Goal: Find contact information: Find contact information

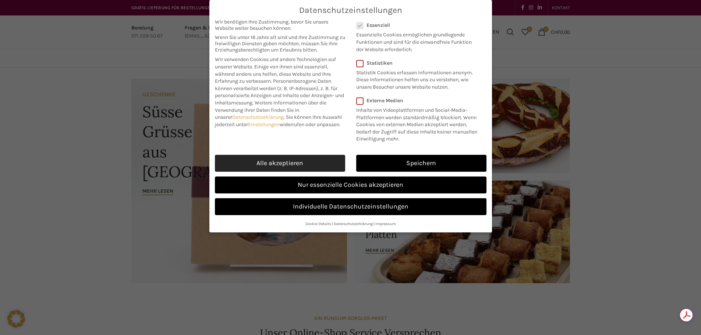
click at [288, 163] on link "Alle akzeptieren" at bounding box center [280, 163] width 130 height 17
checkbox input "true"
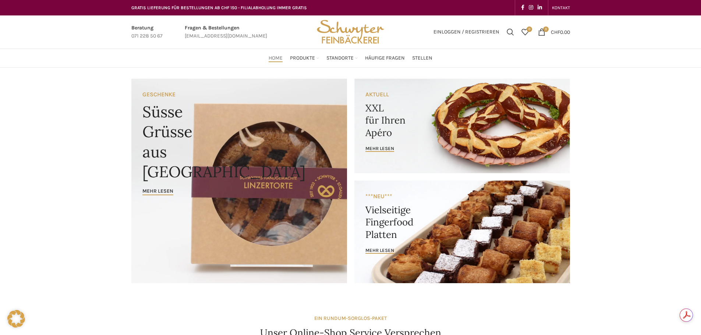
click at [540, 6] on span "Linkedin social link" at bounding box center [539, 8] width 4 height 6
drag, startPoint x: 663, startPoint y: 249, endPoint x: 630, endPoint y: 267, distance: 37.4
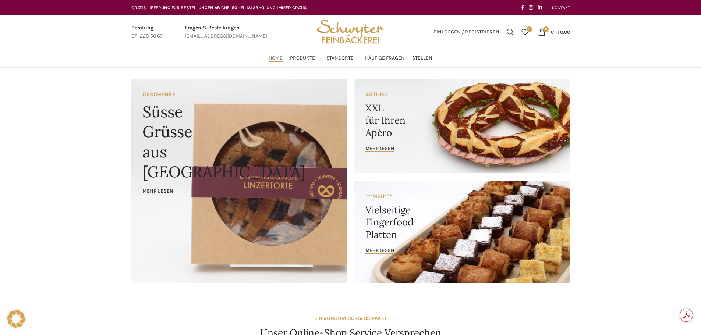
drag, startPoint x: 265, startPoint y: 33, endPoint x: 163, endPoint y: 33, distance: 102.3
click at [186, 36] on div "Beratung 071 228 50 67 Fragen & Bestellungen [EMAIL_ADDRESS][DOMAIN_NAME]" at bounding box center [219, 31] width 183 height 33
drag, startPoint x: 180, startPoint y: 35, endPoint x: 239, endPoint y: 37, distance: 60.0
click at [239, 37] on div "Beratung 071 228 50 67 Fragen & Bestellungen [EMAIL_ADDRESS][DOMAIN_NAME]" at bounding box center [219, 31] width 183 height 33
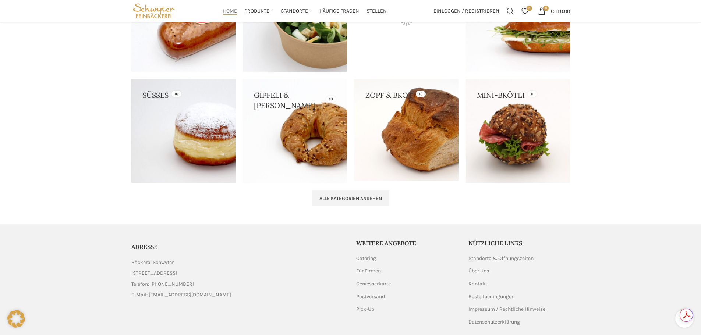
scroll to position [779, 0]
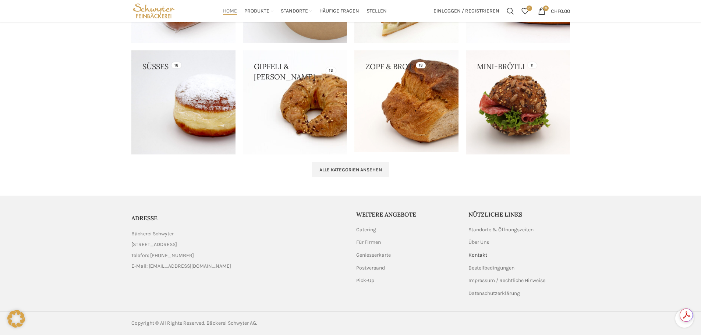
click at [473, 255] on link "Kontakt" at bounding box center [477, 255] width 19 height 7
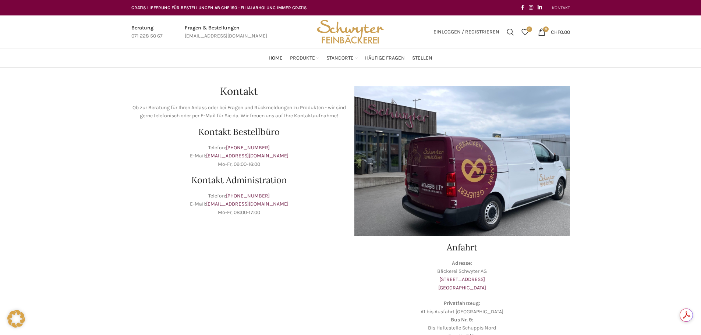
click at [625, 136] on div "Kontakt Ob zur Beratung für Ihren Anlass oder bei Fragen und Rückmeldungen zu P…" at bounding box center [350, 231] width 701 height 326
click at [626, 137] on div "Kontakt Ob zur Beratung für Ihren Anlass oder bei Fragen und Rückmeldungen zu P…" at bounding box center [350, 231] width 701 height 326
click at [237, 92] on h1 "Kontakt" at bounding box center [239, 91] width 216 height 10
click at [243, 134] on h2 "Kontakt Bestellbüro" at bounding box center [239, 132] width 216 height 9
click at [209, 177] on h2 "Kontakt Administration" at bounding box center [239, 180] width 216 height 9
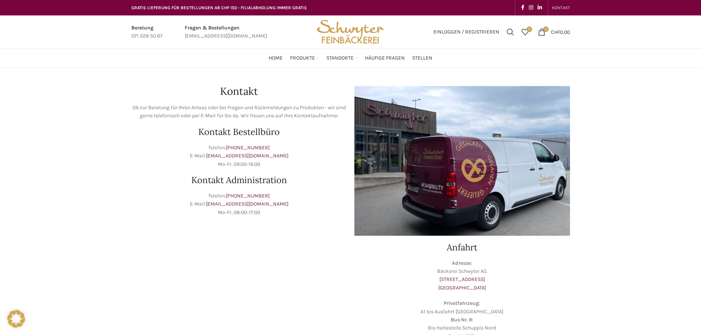
click at [140, 181] on h2 "Kontakt Administration" at bounding box center [239, 180] width 216 height 9
click at [614, 186] on div "Kontakt Ob zur Beratung für Ihren Anlass oder bei Fragen und Rückmeldungen zu P…" at bounding box center [350, 231] width 701 height 326
click at [581, 141] on div "Kontakt Ob zur Beratung für Ihren Anlass oder bei Fragen und Rückmeldungen zu P…" at bounding box center [350, 231] width 701 height 326
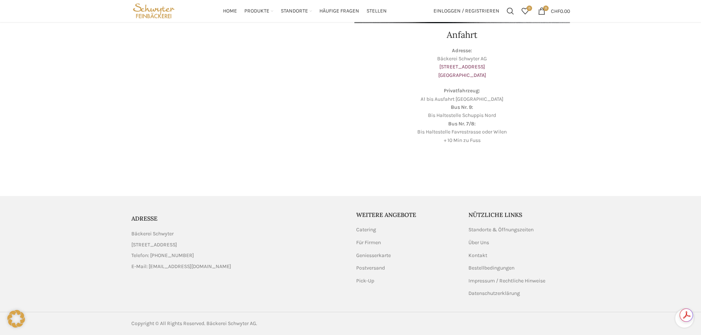
drag, startPoint x: 182, startPoint y: 231, endPoint x: 131, endPoint y: 231, distance: 51.1
click at [131, 231] on li "Bäckerei Schwyter" at bounding box center [238, 234] width 214 height 8
click at [615, 95] on div "Kontakt Ob zur Beratung für Ihren Anlass oder bei Fragen und Rückmeldungen zu P…" at bounding box center [350, 18] width 701 height 326
drag, startPoint x: 191, startPoint y: 244, endPoint x: 212, endPoint y: 245, distance: 21.0
click at [177, 245] on span "[STREET_ADDRESS]" at bounding box center [154, 245] width 46 height 8
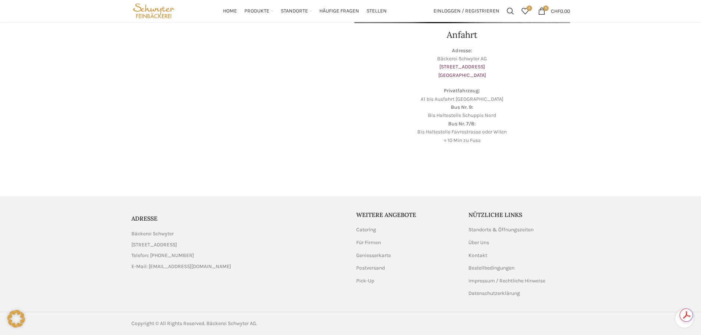
click at [643, 86] on div "Kontakt Ob zur Beratung für Ihren Anlass oder bei Fragen und Rückmeldungen zu P…" at bounding box center [350, 18] width 701 height 326
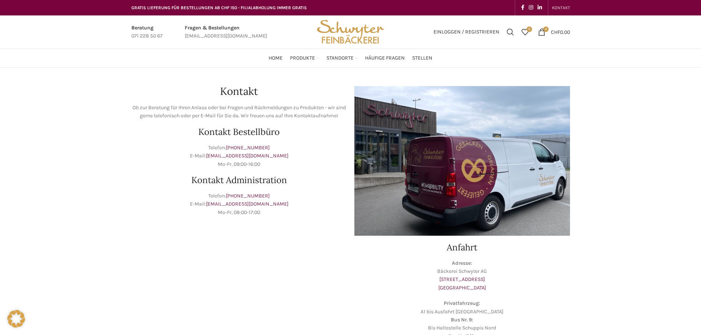
click at [670, 97] on div "Kontakt Ob zur Beratung für Ihren Anlass oder bei Fragen und Rückmeldungen zu P…" at bounding box center [350, 231] width 701 height 326
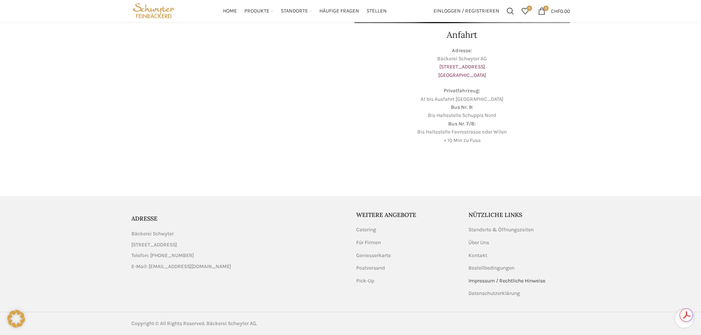
click at [476, 282] on link "Impressum / Rechtliche Hinweise" at bounding box center [507, 280] width 78 height 7
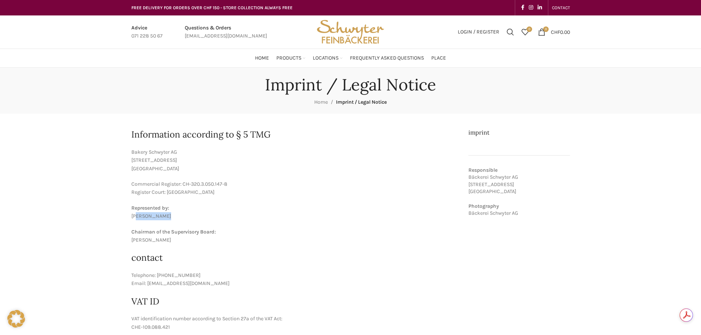
drag, startPoint x: 129, startPoint y: 216, endPoint x: 156, endPoint y: 218, distance: 26.9
click at [156, 218] on main "Information according to § 5 TMG Bakery Schwyter AG Schuppisstrasse 17 9016 St.…" at bounding box center [351, 248] width 450 height 268
copy font "Lea Stöckli"
